Goal: Task Accomplishment & Management: Use online tool/utility

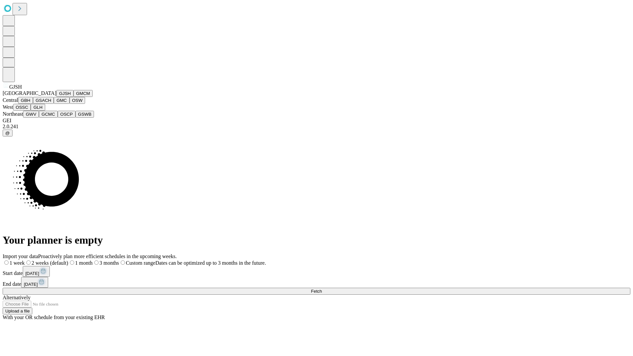
click at [56, 97] on button "GJSH" at bounding box center [64, 93] width 17 height 7
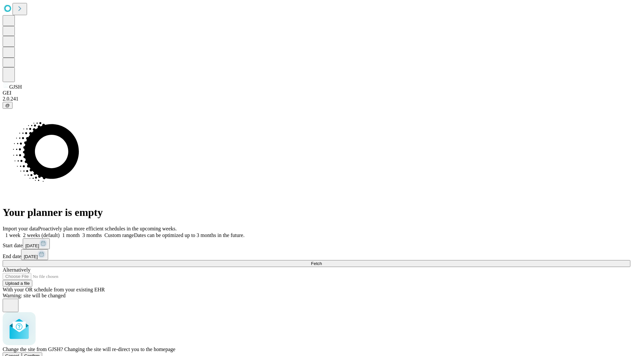
click at [40, 353] on span "Confirm" at bounding box center [31, 355] width 15 height 5
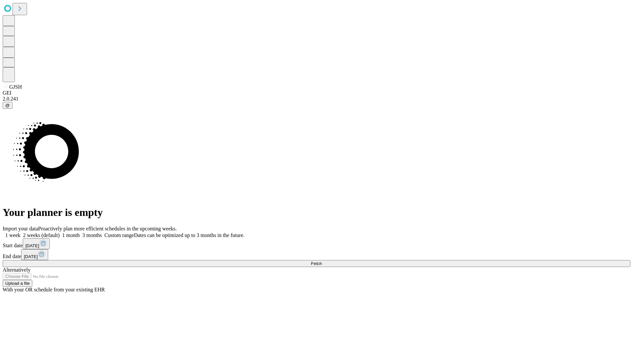
click at [60, 232] on label "2 weeks (default)" at bounding box center [39, 235] width 39 height 6
click at [322, 261] on span "Fetch" at bounding box center [316, 263] width 11 height 5
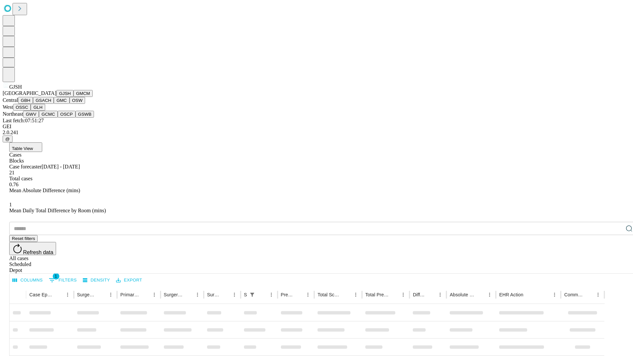
click at [73, 97] on button "GMCM" at bounding box center [82, 93] width 19 height 7
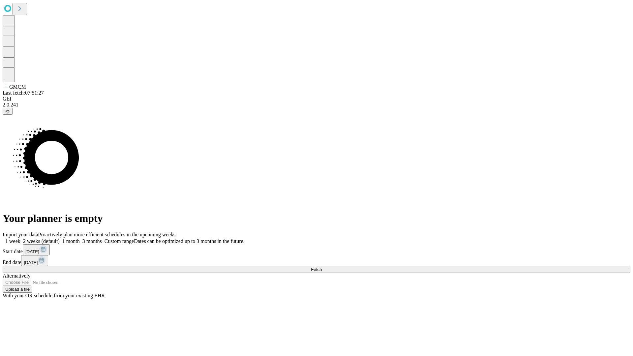
click at [60, 238] on label "2 weeks (default)" at bounding box center [39, 241] width 39 height 6
click at [322, 267] on span "Fetch" at bounding box center [316, 269] width 11 height 5
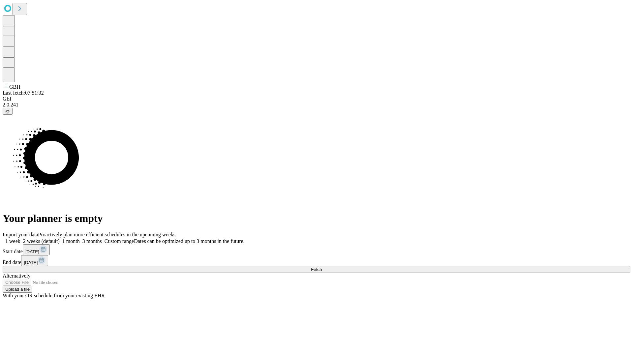
click at [322, 267] on span "Fetch" at bounding box center [316, 269] width 11 height 5
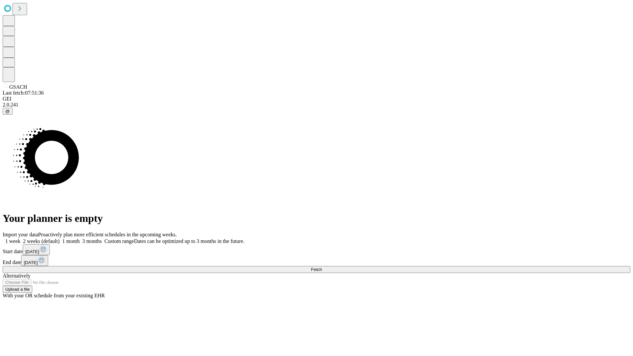
click at [60, 238] on label "2 weeks (default)" at bounding box center [39, 241] width 39 height 6
click at [322, 267] on span "Fetch" at bounding box center [316, 269] width 11 height 5
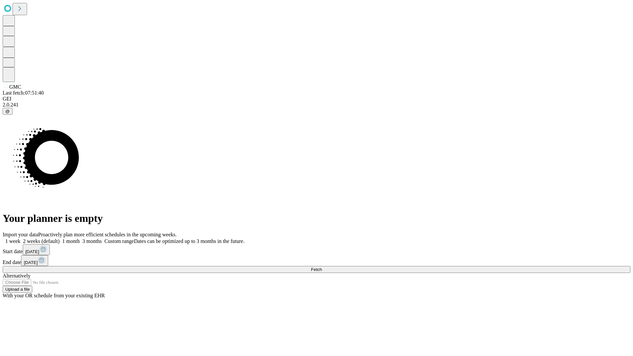
click at [60, 238] on label "2 weeks (default)" at bounding box center [39, 241] width 39 height 6
click at [322, 267] on span "Fetch" at bounding box center [316, 269] width 11 height 5
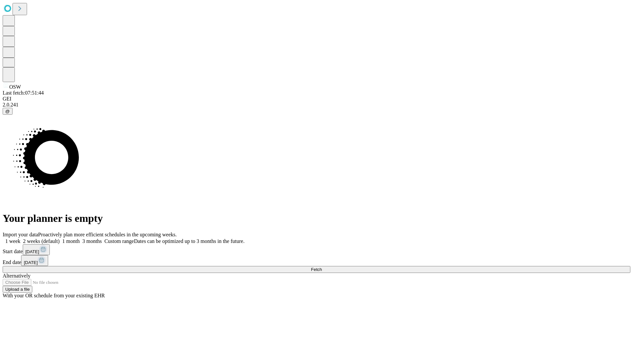
click at [322, 267] on span "Fetch" at bounding box center [316, 269] width 11 height 5
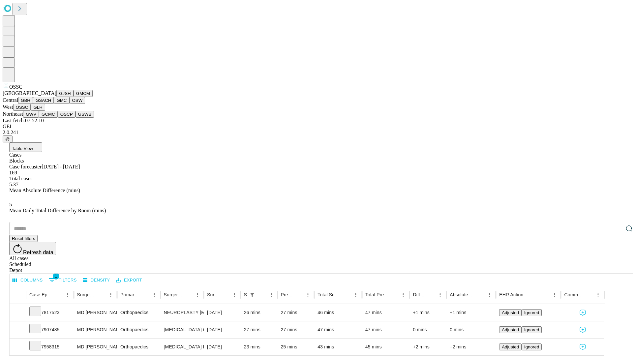
click at [45, 111] on button "GLH" at bounding box center [38, 107] width 14 height 7
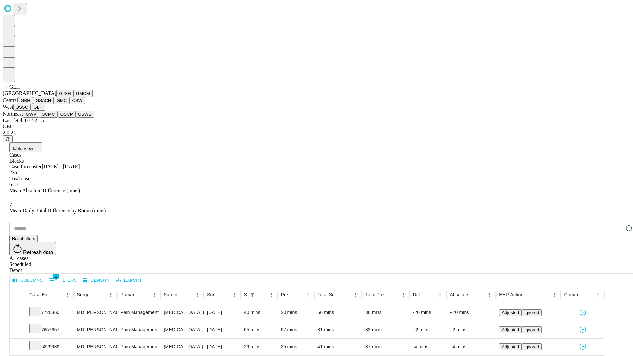
click at [39, 118] on button "GWV" at bounding box center [31, 114] width 16 height 7
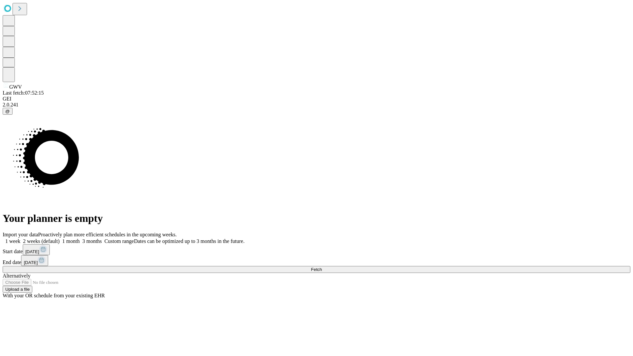
click at [60, 238] on label "2 weeks (default)" at bounding box center [39, 241] width 39 height 6
click at [322, 267] on span "Fetch" at bounding box center [316, 269] width 11 height 5
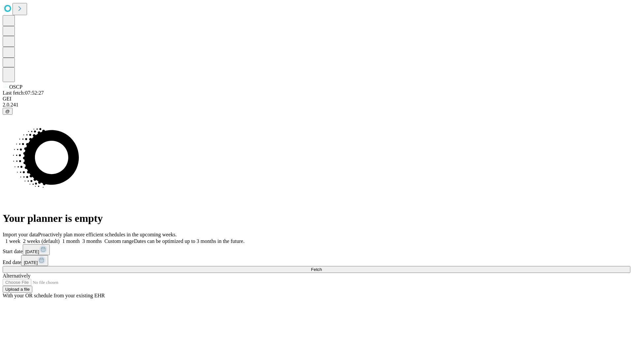
click at [60, 238] on label "2 weeks (default)" at bounding box center [39, 241] width 39 height 6
click at [322, 267] on span "Fetch" at bounding box center [316, 269] width 11 height 5
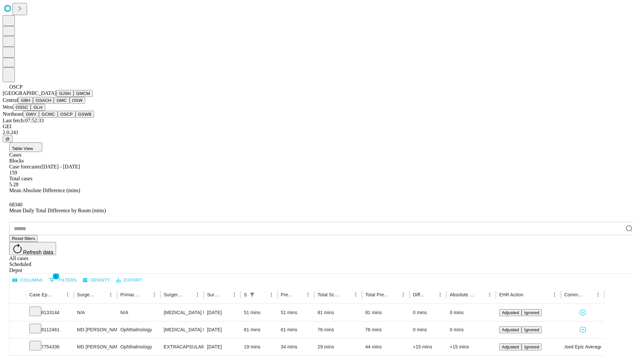
click at [75, 118] on button "GSWB" at bounding box center [84, 114] width 19 height 7
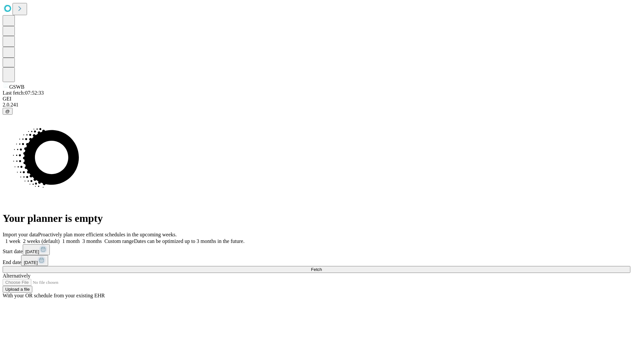
click at [60, 238] on label "2 weeks (default)" at bounding box center [39, 241] width 39 height 6
click at [322, 267] on span "Fetch" at bounding box center [316, 269] width 11 height 5
